Goal: Task Accomplishment & Management: Complete application form

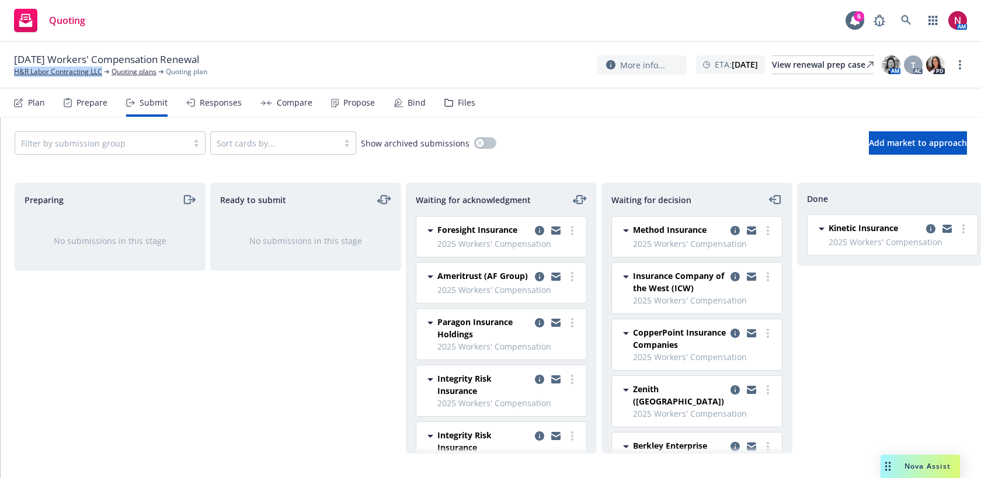
scroll to position [4, 0]
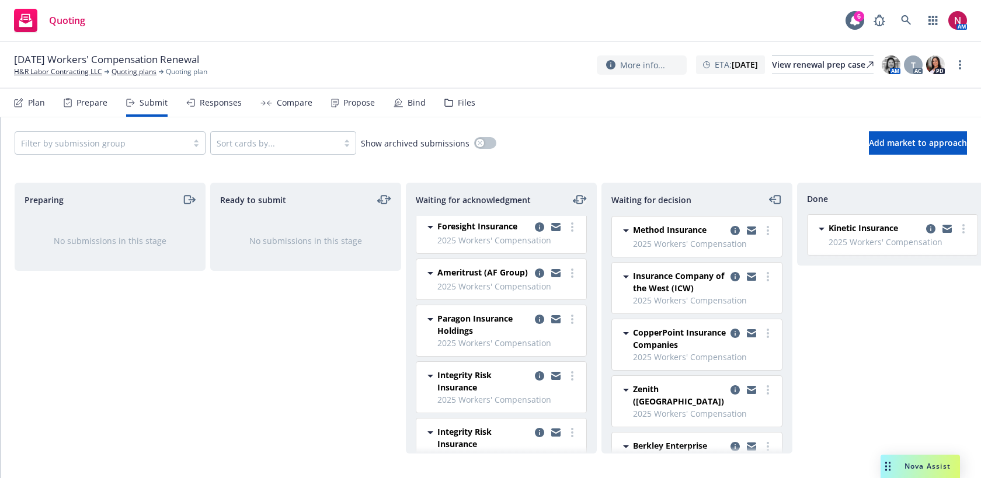
click at [584, 199] on icon "moveLeftRight" at bounding box center [585, 198] width 2 height 3
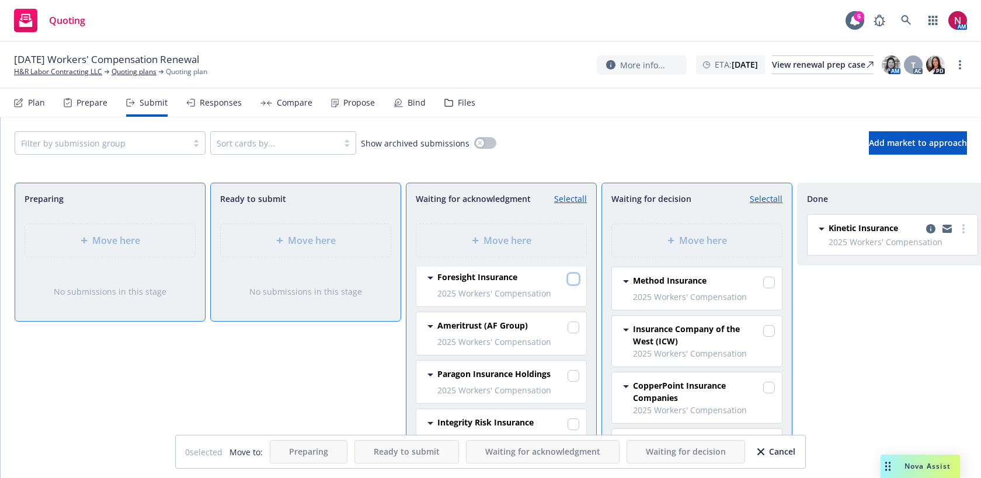
click at [576, 278] on input "checkbox" at bounding box center [573, 279] width 12 height 12
checkbox input "true"
click at [675, 247] on div "Move here" at bounding box center [696, 240] width 151 height 14
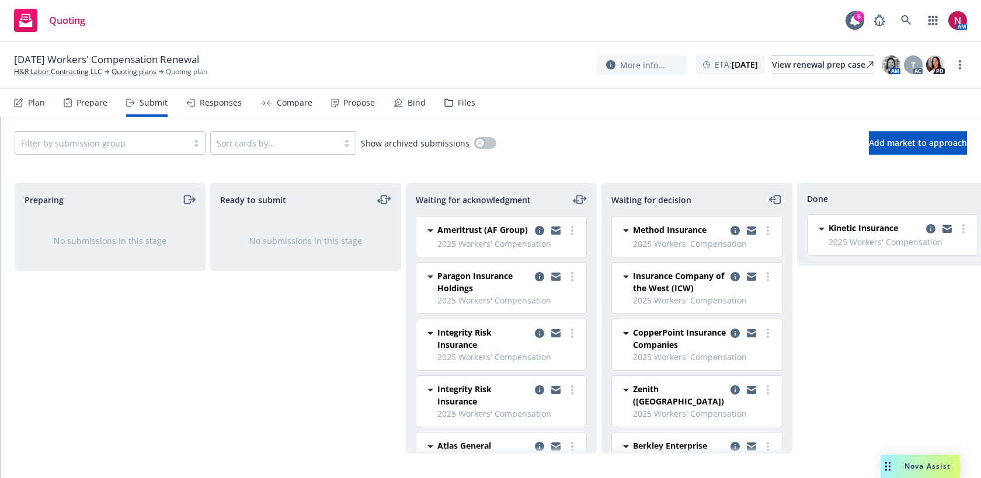
scroll to position [416, 0]
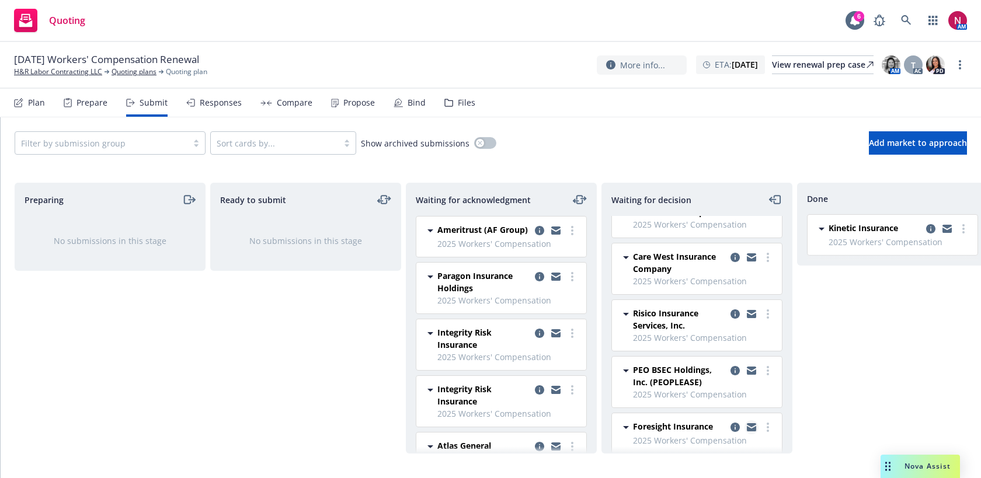
click at [753, 426] on icon "copy logging email" at bounding box center [751, 428] width 9 height 5
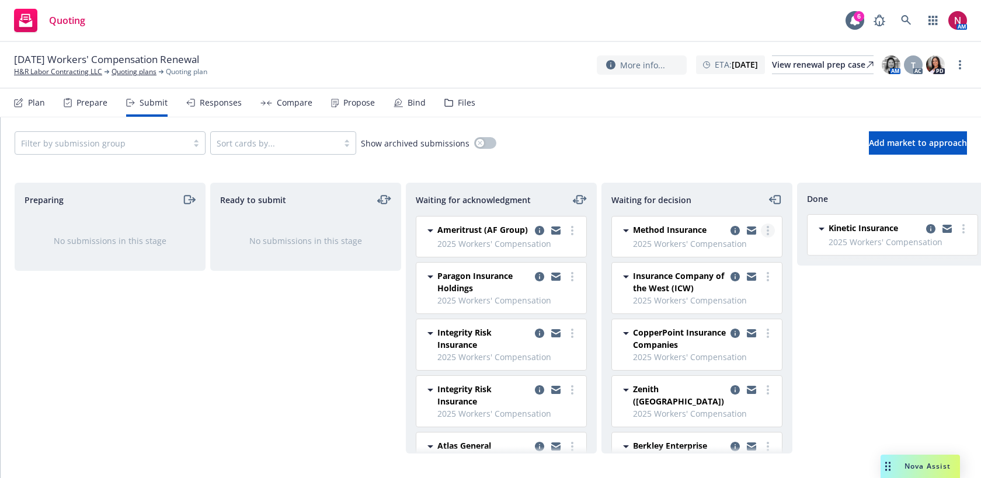
click at [768, 229] on circle "more" at bounding box center [767, 230] width 2 height 2
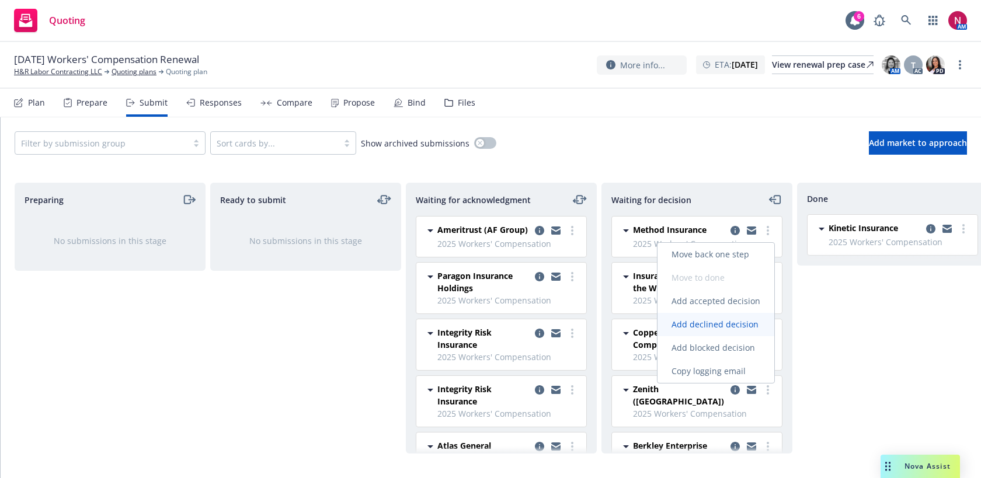
click at [723, 322] on span "Add declined decision" at bounding box center [714, 324] width 115 height 11
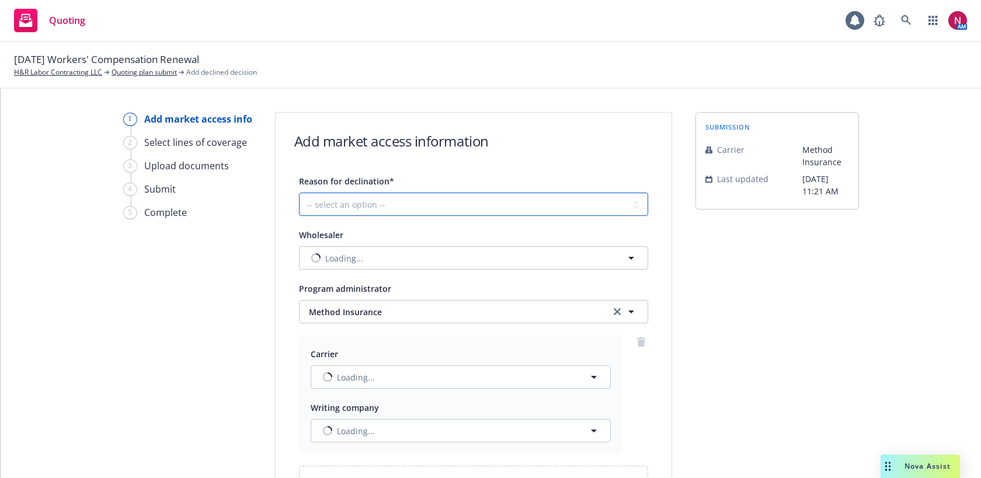
click at [336, 204] on select "-- select an option -- Cannot compete with other markets Carrier non-renewed Ca…" at bounding box center [473, 204] width 349 height 23
select select "CARRIER_NON_RENEWED"
click at [299, 193] on select "-- select an option -- Cannot compete with other markets Carrier non-renewed Ca…" at bounding box center [473, 204] width 349 height 23
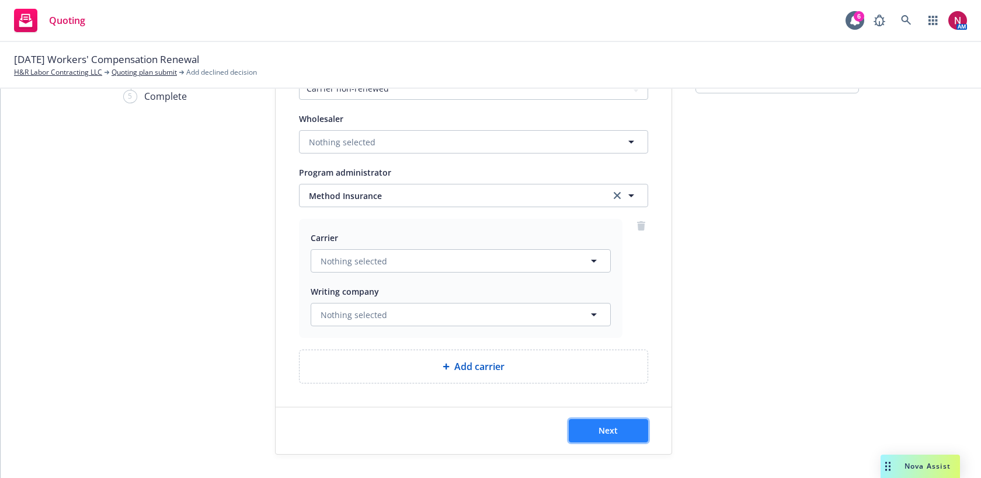
click at [615, 430] on span "Next" at bounding box center [607, 430] width 19 height 11
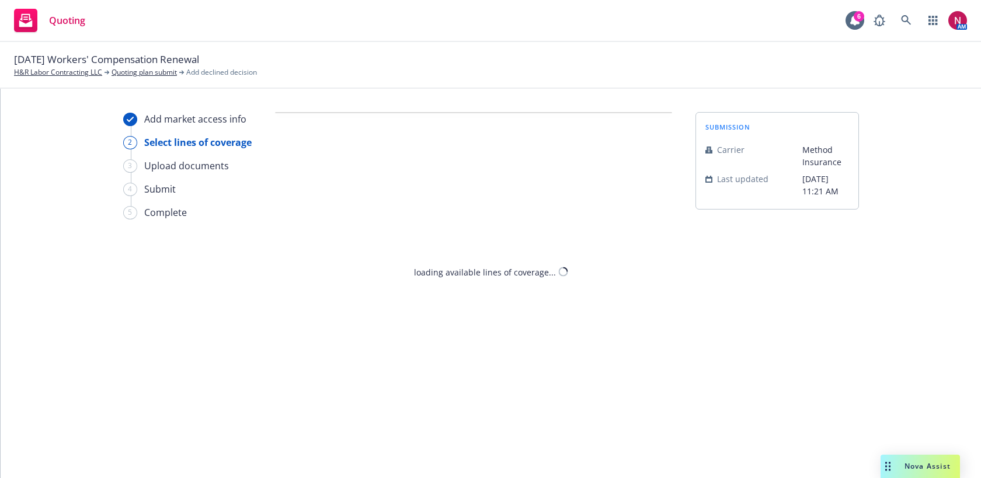
scroll to position [0, 0]
select select "CARRIER_NON_RENEWED"
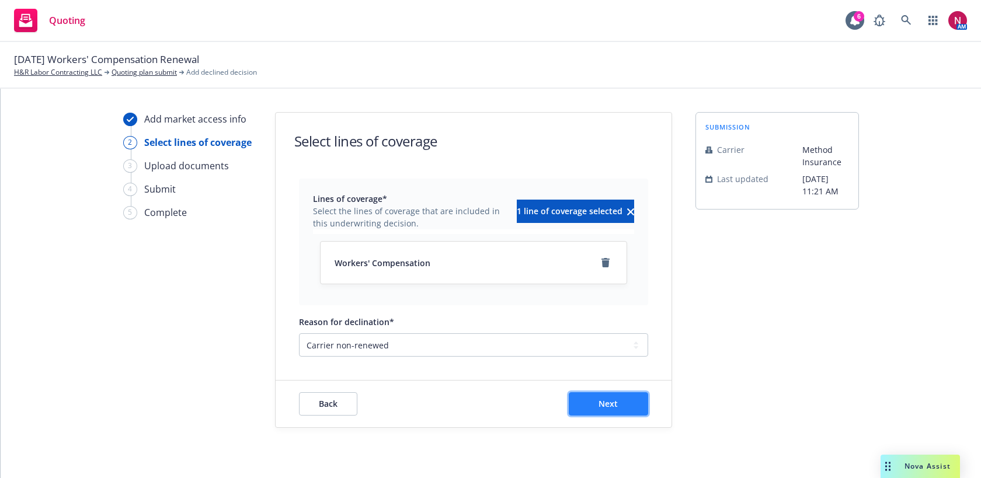
click at [618, 405] on button "Next" at bounding box center [608, 403] width 79 height 23
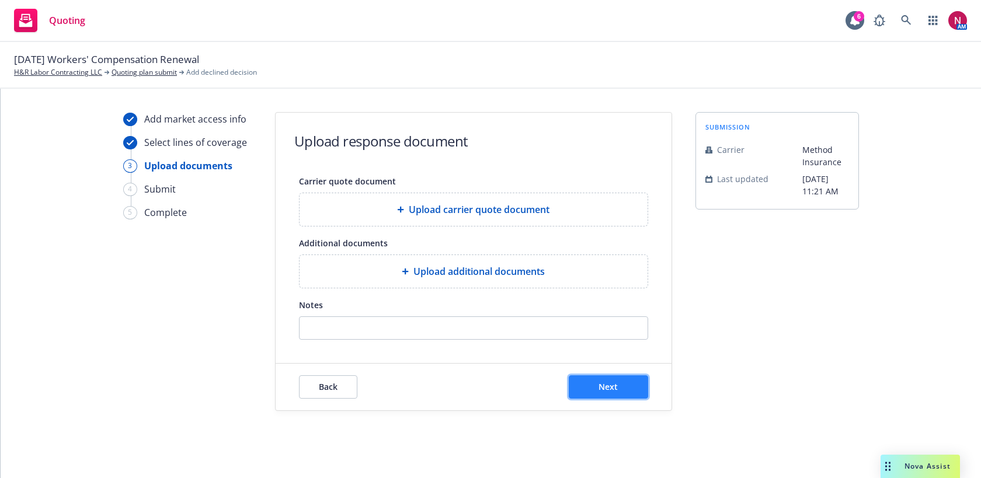
click at [612, 379] on button "Next" at bounding box center [608, 386] width 79 height 23
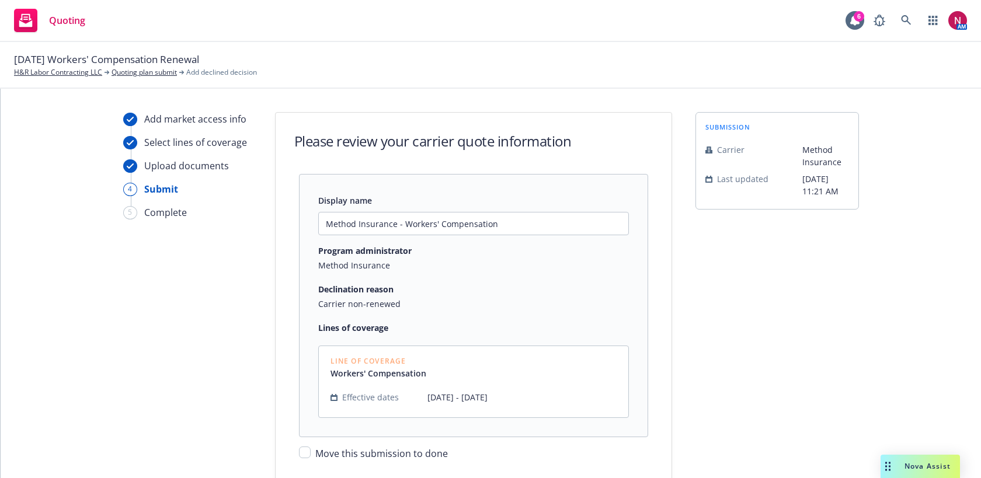
scroll to position [77, 0]
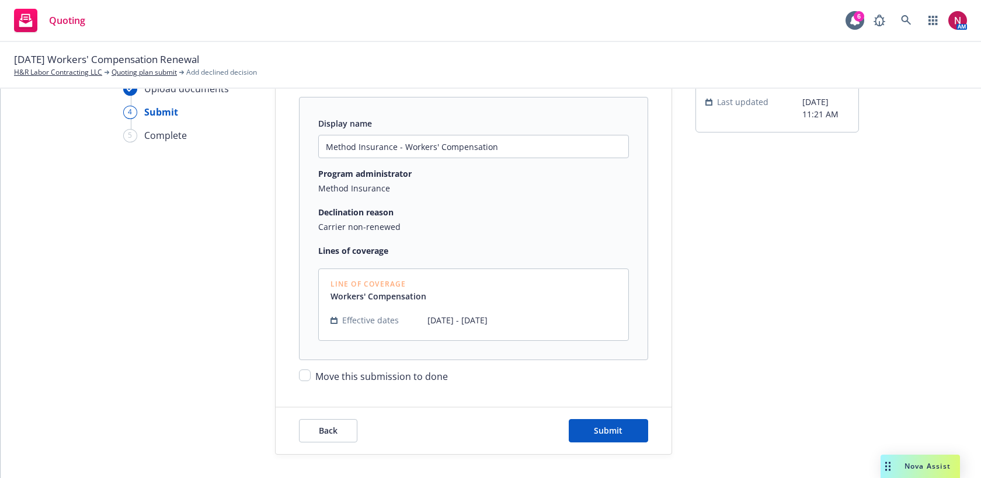
click at [410, 382] on span "Move this submission to done" at bounding box center [381, 376] width 133 height 13
click at [311, 381] on input "Move this submission to done" at bounding box center [305, 375] width 12 height 12
checkbox input "true"
click at [613, 430] on span "Submit" at bounding box center [608, 430] width 29 height 11
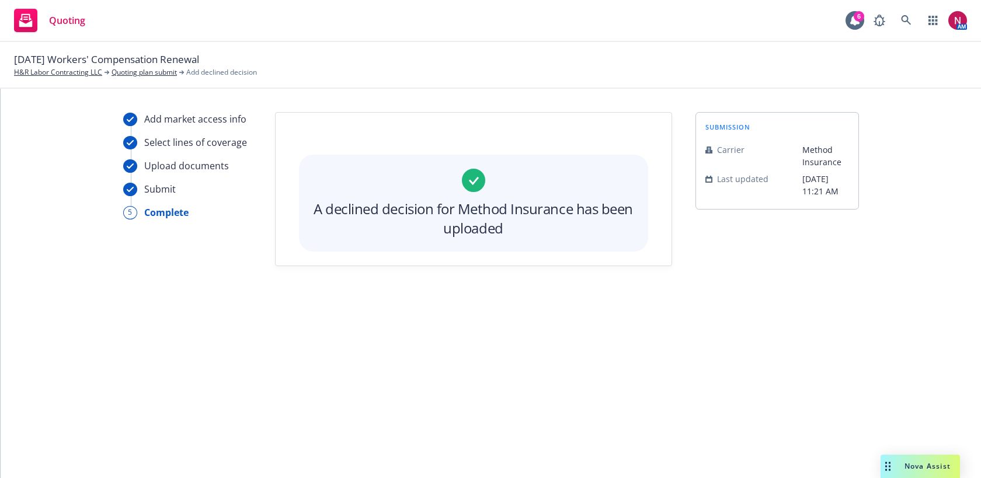
scroll to position [0, 0]
